Goal: Contribute content: Add original content to the website for others to see

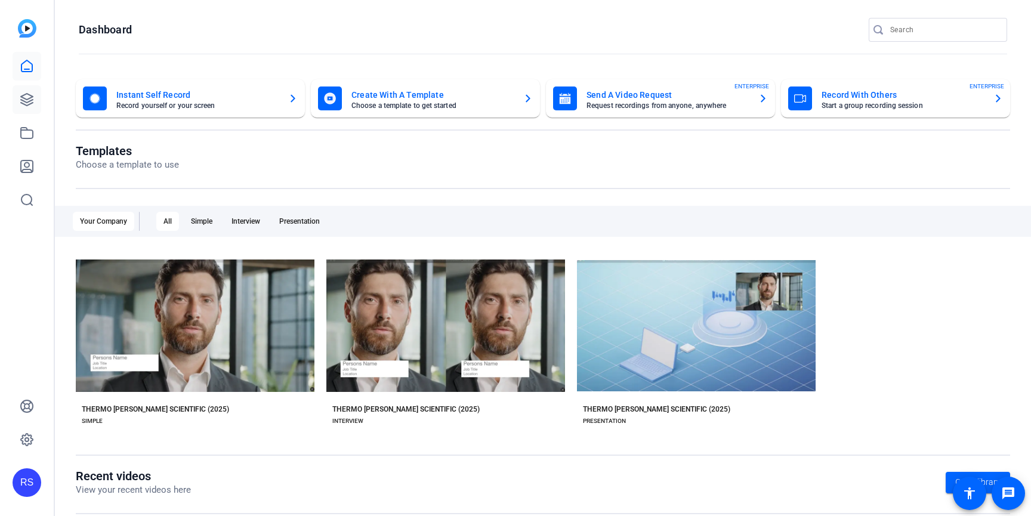
click at [32, 96] on icon at bounding box center [27, 100] width 12 height 12
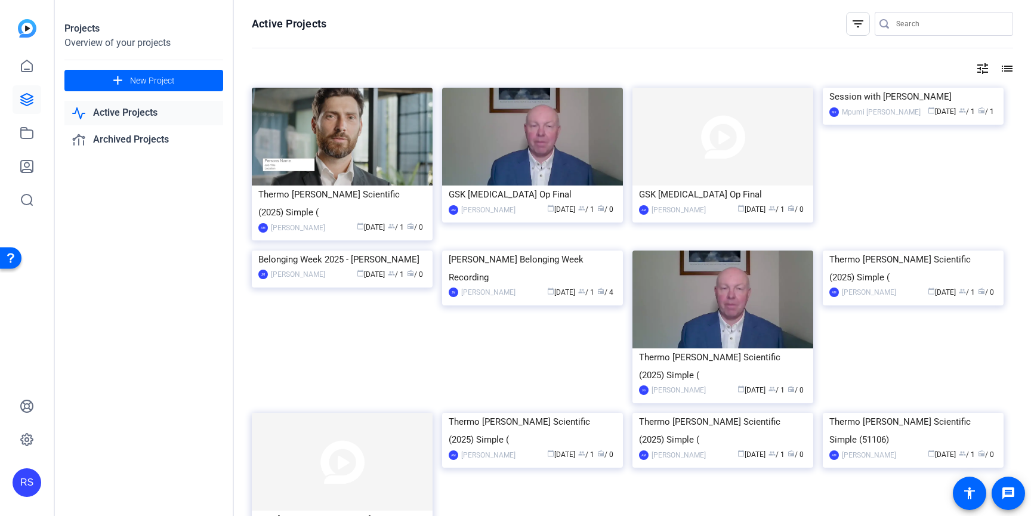
click at [943, 28] on input "Search" at bounding box center [949, 24] width 107 height 14
type input "compliance week"
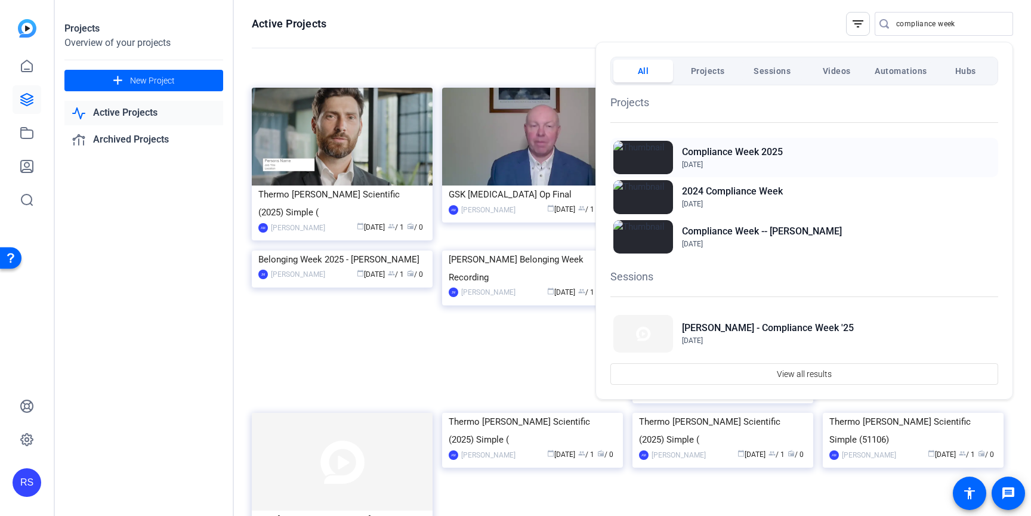
click at [759, 154] on h2 "Compliance Week 2025" at bounding box center [732, 152] width 101 height 14
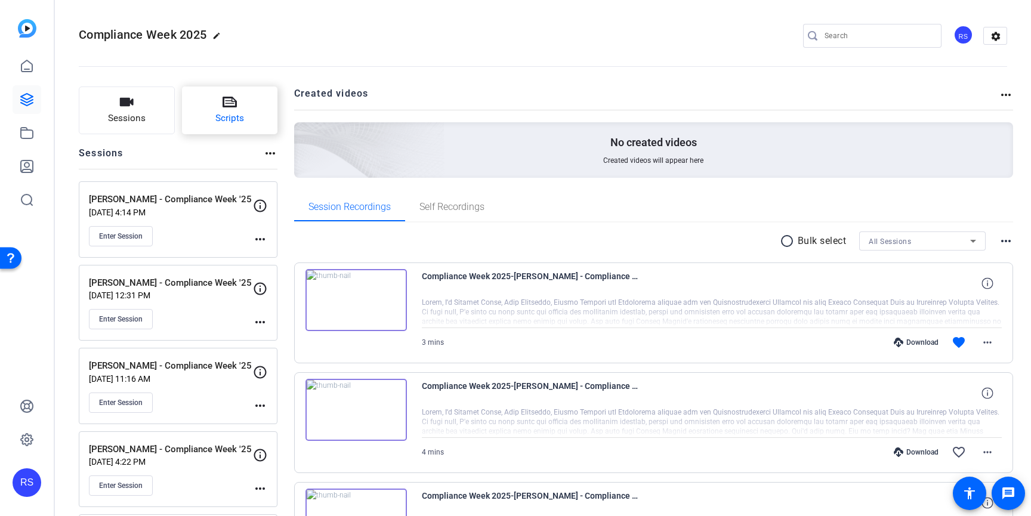
click at [215, 122] on span "Scripts" at bounding box center [229, 119] width 29 height 14
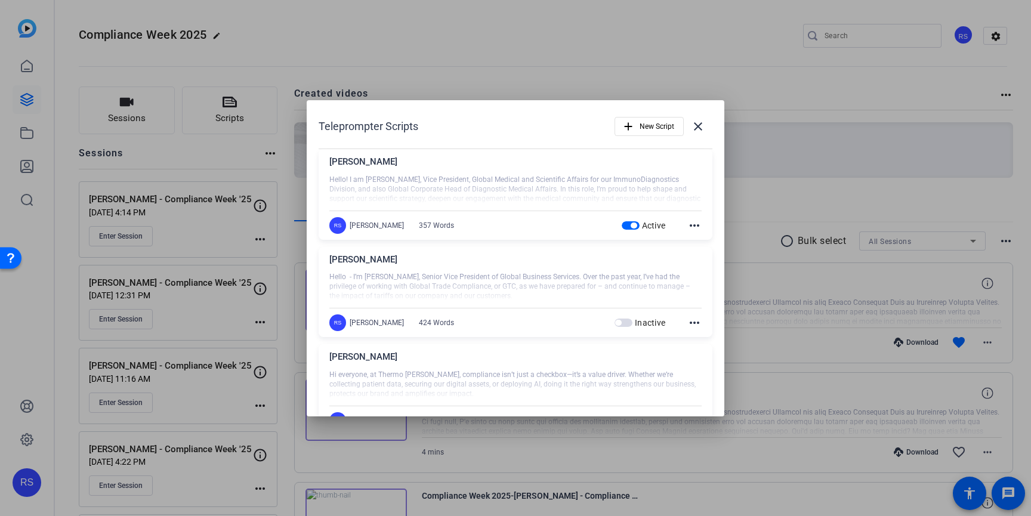
click at [636, 225] on span "button" at bounding box center [630, 225] width 18 height 8
click at [641, 122] on span "New Script" at bounding box center [656, 126] width 35 height 23
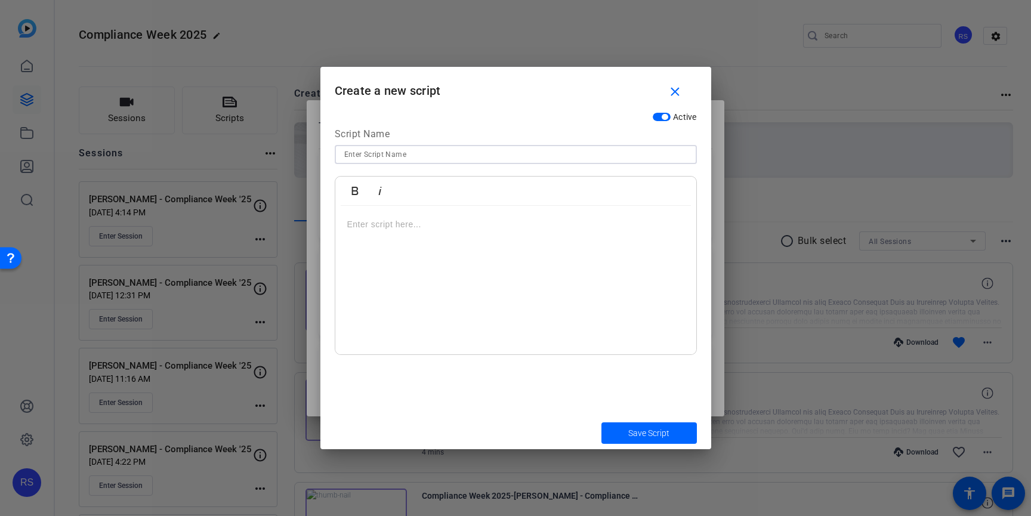
click at [568, 150] on input at bounding box center [515, 154] width 343 height 14
type input "[PERSON_NAME] Script"
click at [507, 263] on div at bounding box center [515, 280] width 361 height 149
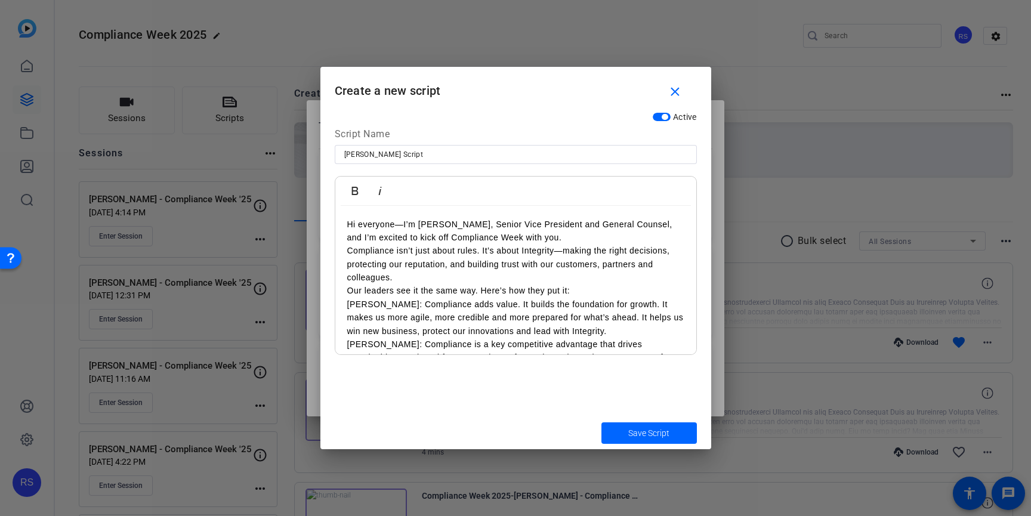
click at [348, 251] on p "Compliance isn’t just about rules. It’s about Integrity—making the right decisi…" at bounding box center [515, 264] width 337 height 40
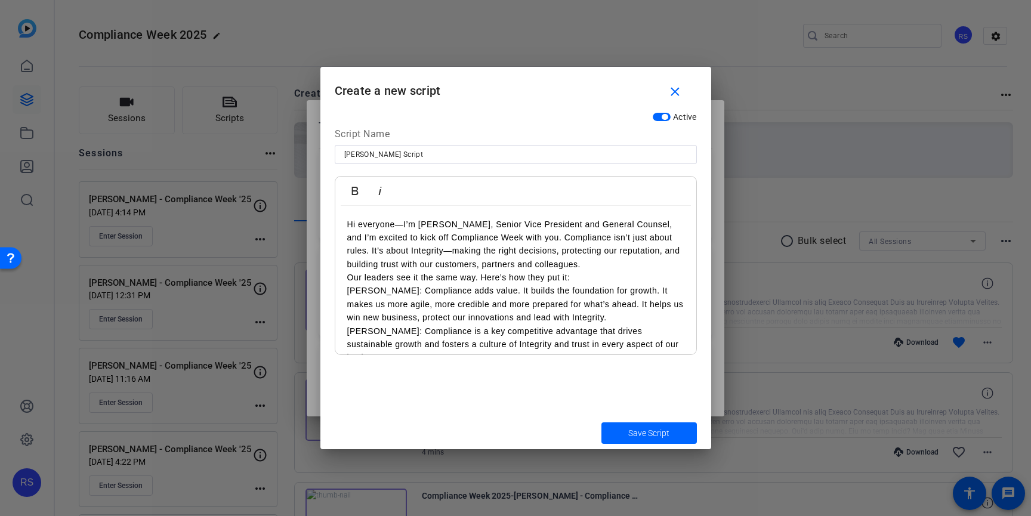
click at [348, 280] on p "Our leaders see it the same way. Here’s how they put it:" at bounding box center [515, 277] width 337 height 13
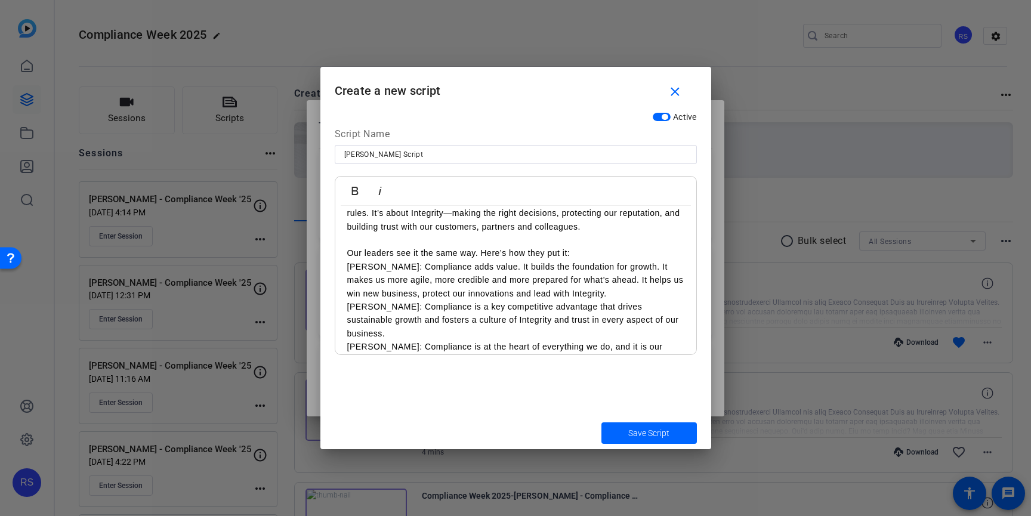
scroll to position [36, 0]
click at [347, 268] on p "[PERSON_NAME]: Compliance adds value. It builds the foundation for growth. It m…" at bounding box center [515, 281] width 337 height 40
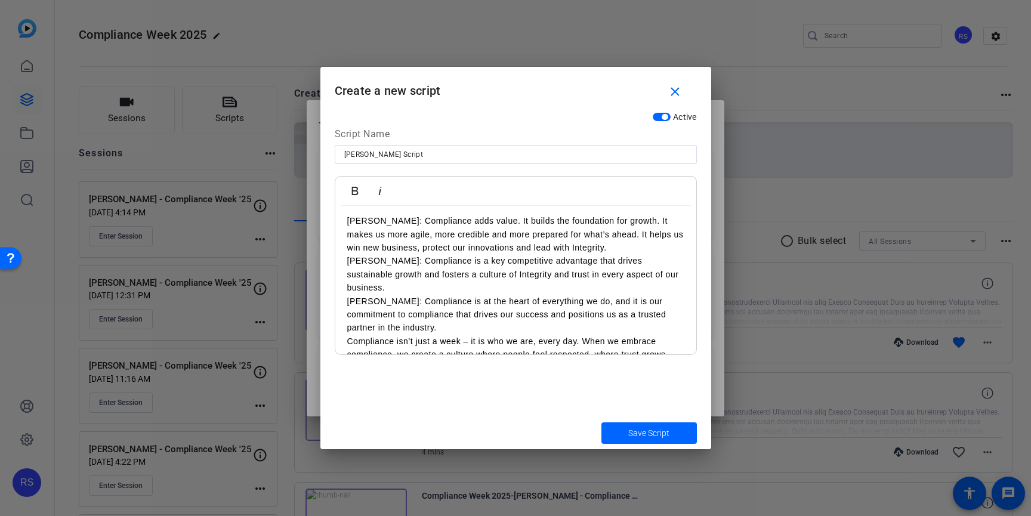
scroll to position [101, 0]
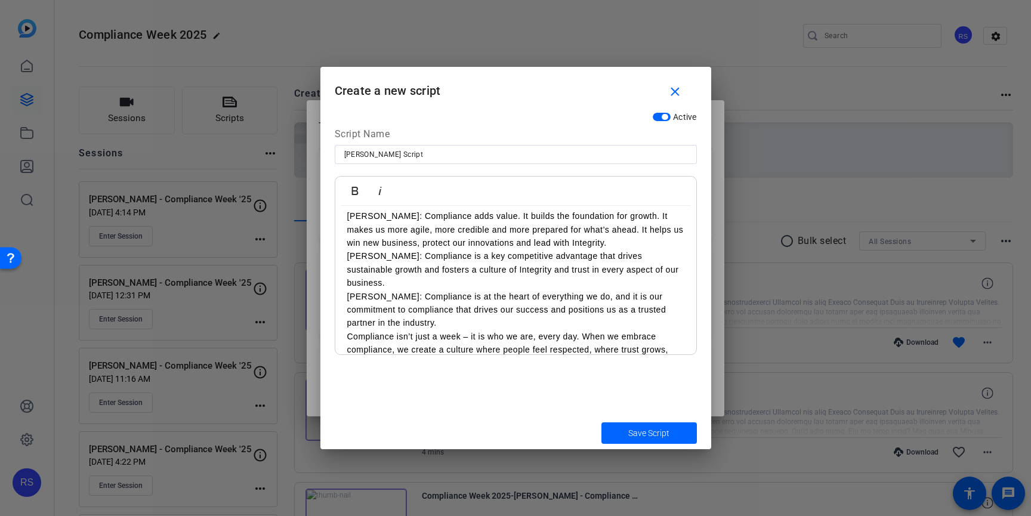
drag, startPoint x: 444, startPoint y: 309, endPoint x: 335, endPoint y: 216, distance: 143.4
click at [335, 215] on div "Hi everyone—I’m [PERSON_NAME], Senior Vice President and General Counsel, and I…" at bounding box center [515, 263] width 361 height 318
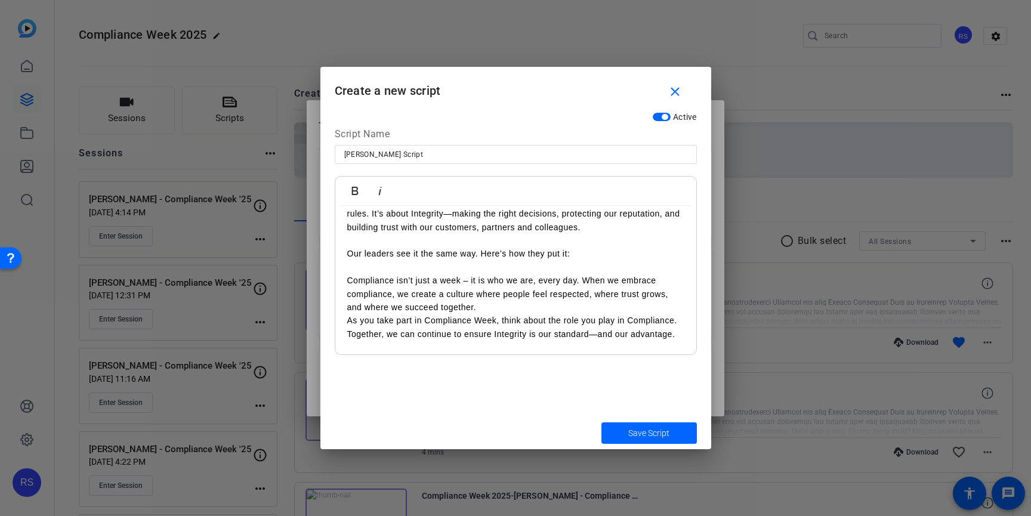
scroll to position [38, 0]
click at [347, 321] on p "As you take part in Compliance Week, think about the role you play in Complianc…" at bounding box center [515, 326] width 337 height 27
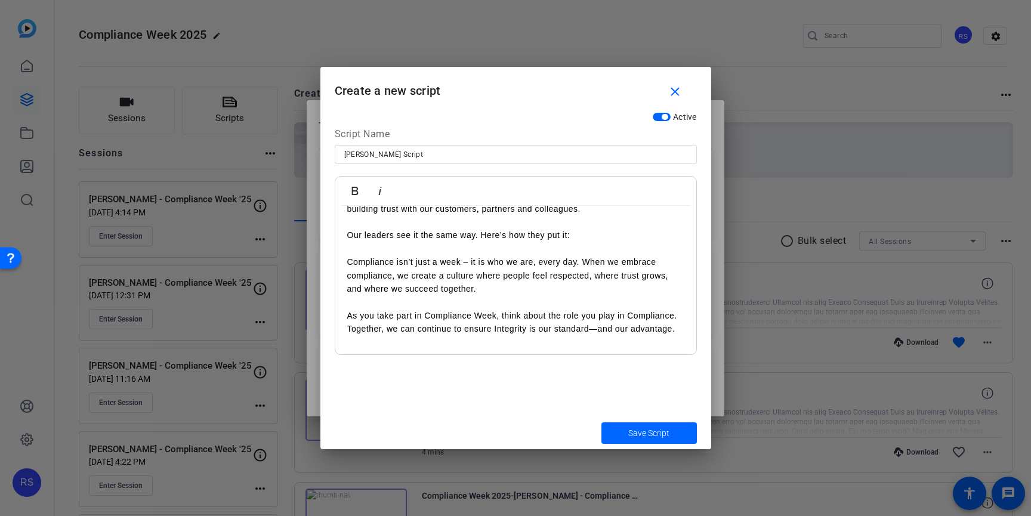
scroll to position [0, 0]
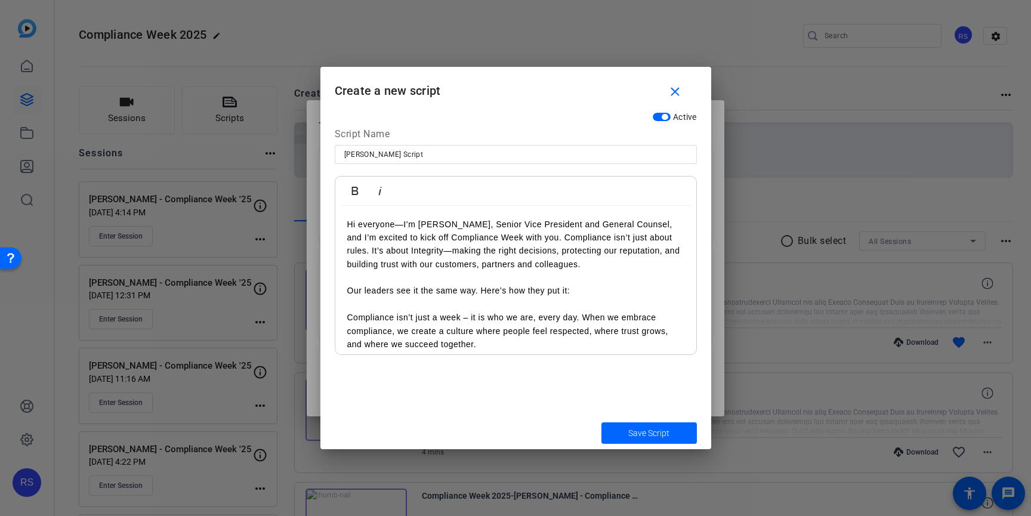
click at [358, 302] on p at bounding box center [515, 304] width 337 height 13
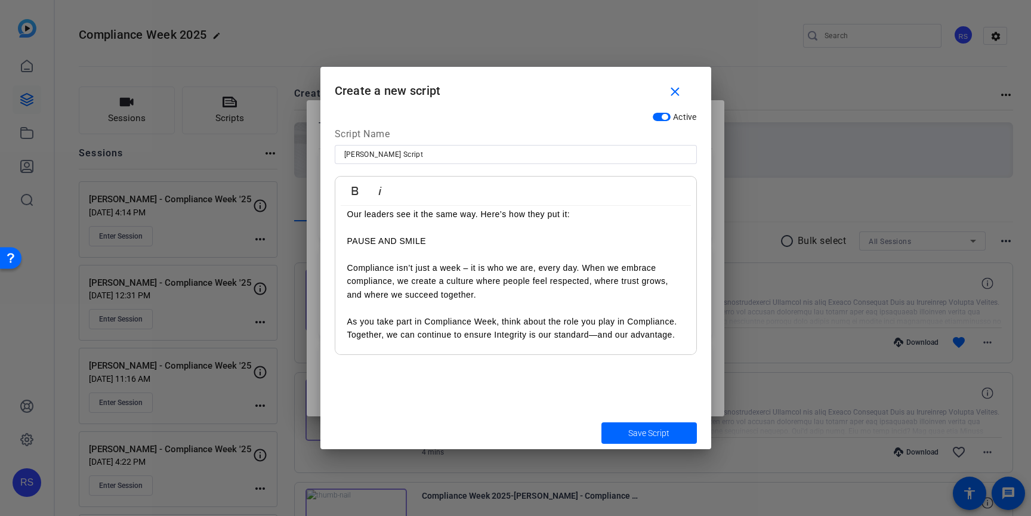
scroll to position [88, 0]
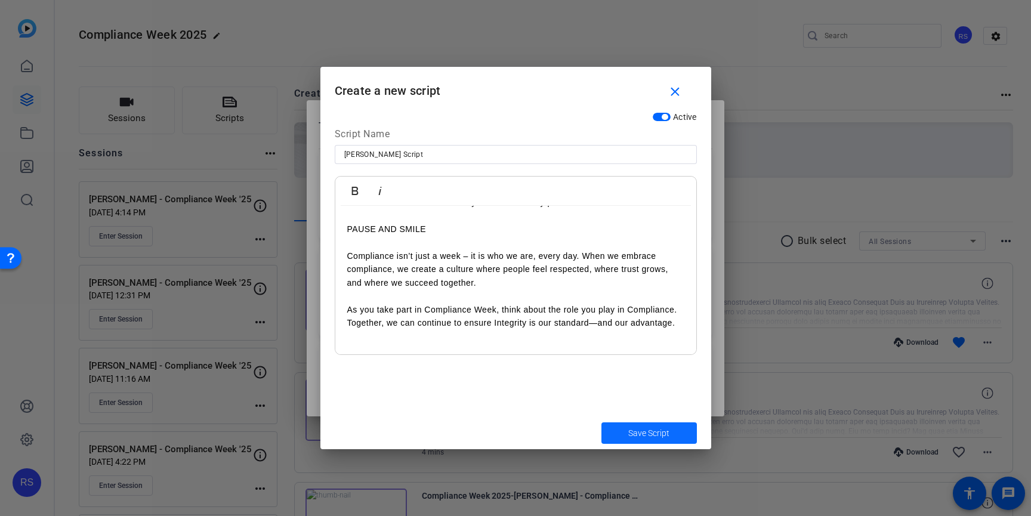
click at [659, 432] on span "Save Script" at bounding box center [648, 433] width 41 height 13
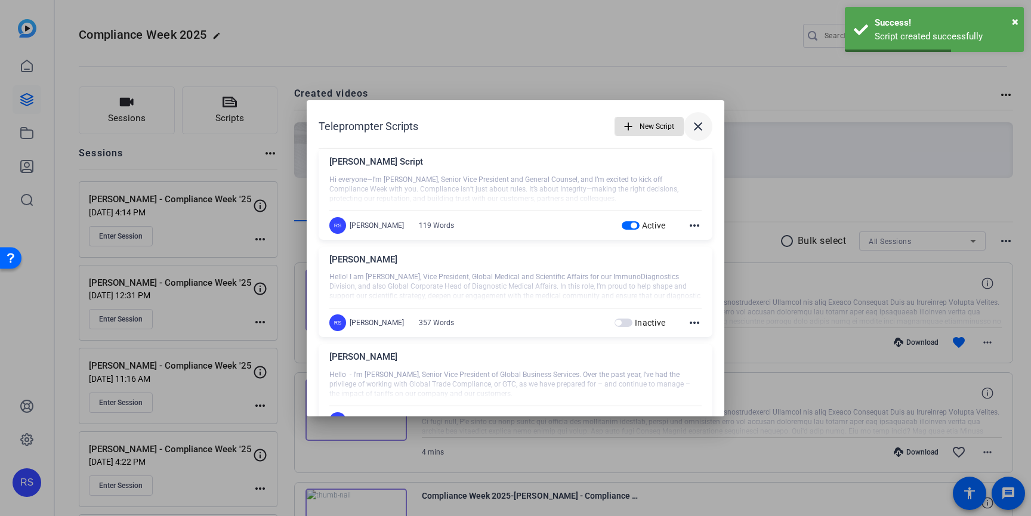
click at [701, 129] on mat-icon "close" at bounding box center [698, 126] width 14 height 14
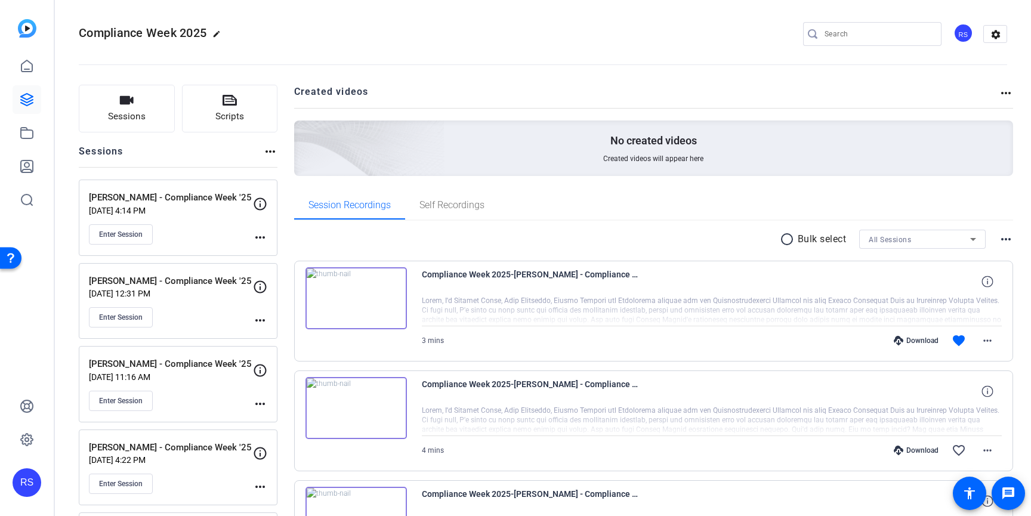
scroll to position [0, 0]
